Goal: Browse casually

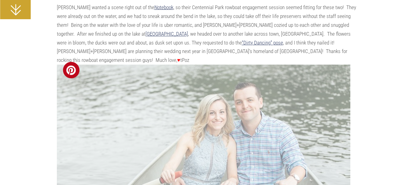
scroll to position [153, 0]
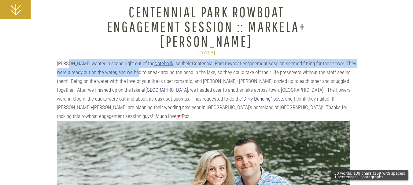
drag, startPoint x: 69, startPoint y: 63, endPoint x: 129, endPoint y: 73, distance: 60.4
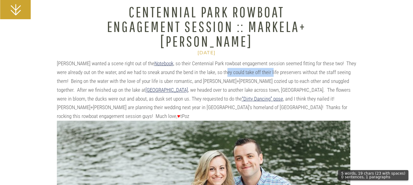
drag, startPoint x: 233, startPoint y: 73, endPoint x: 261, endPoint y: 76, distance: 28.2
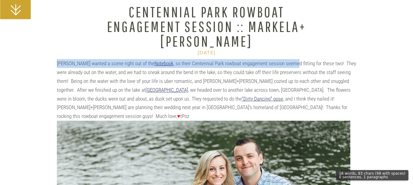
drag, startPoint x: 256, startPoint y: 59, endPoint x: 282, endPoint y: 68, distance: 27.8
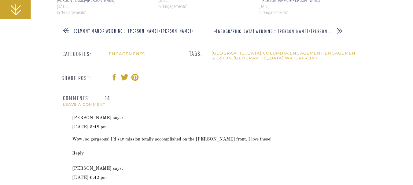
scroll to position [5985, 0]
